Goal: Task Accomplishment & Management: Use online tool/utility

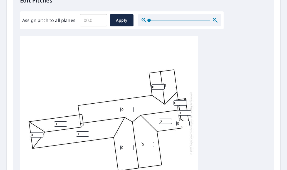
scroll to position [111, 0]
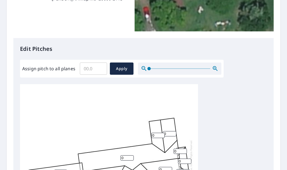
click at [95, 68] on input "Assign pitch to all planes" at bounding box center [93, 69] width 27 height 16
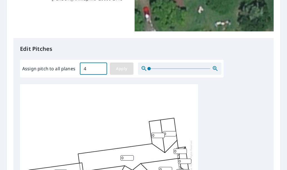
type input "4"
click at [118, 70] on span "Apply" at bounding box center [121, 68] width 15 height 7
type input "4"
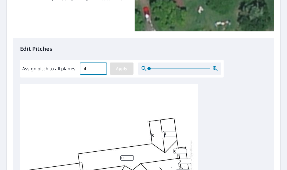
type input "4"
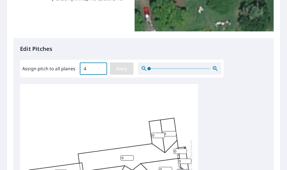
type input "4"
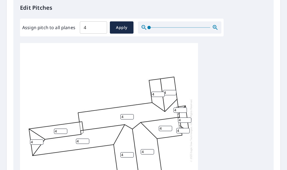
scroll to position [274, 0]
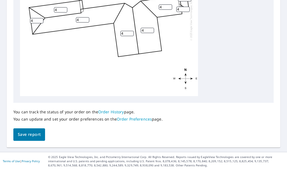
click at [28, 134] on span "Save report" at bounding box center [29, 134] width 23 height 7
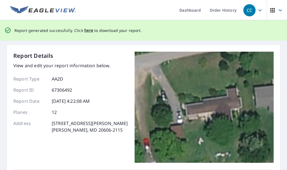
scroll to position [0, 0]
click at [87, 31] on span "here" at bounding box center [88, 30] width 9 height 7
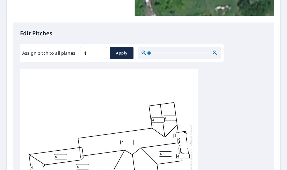
scroll to position [139, 0]
